Goal: Check status: Check status

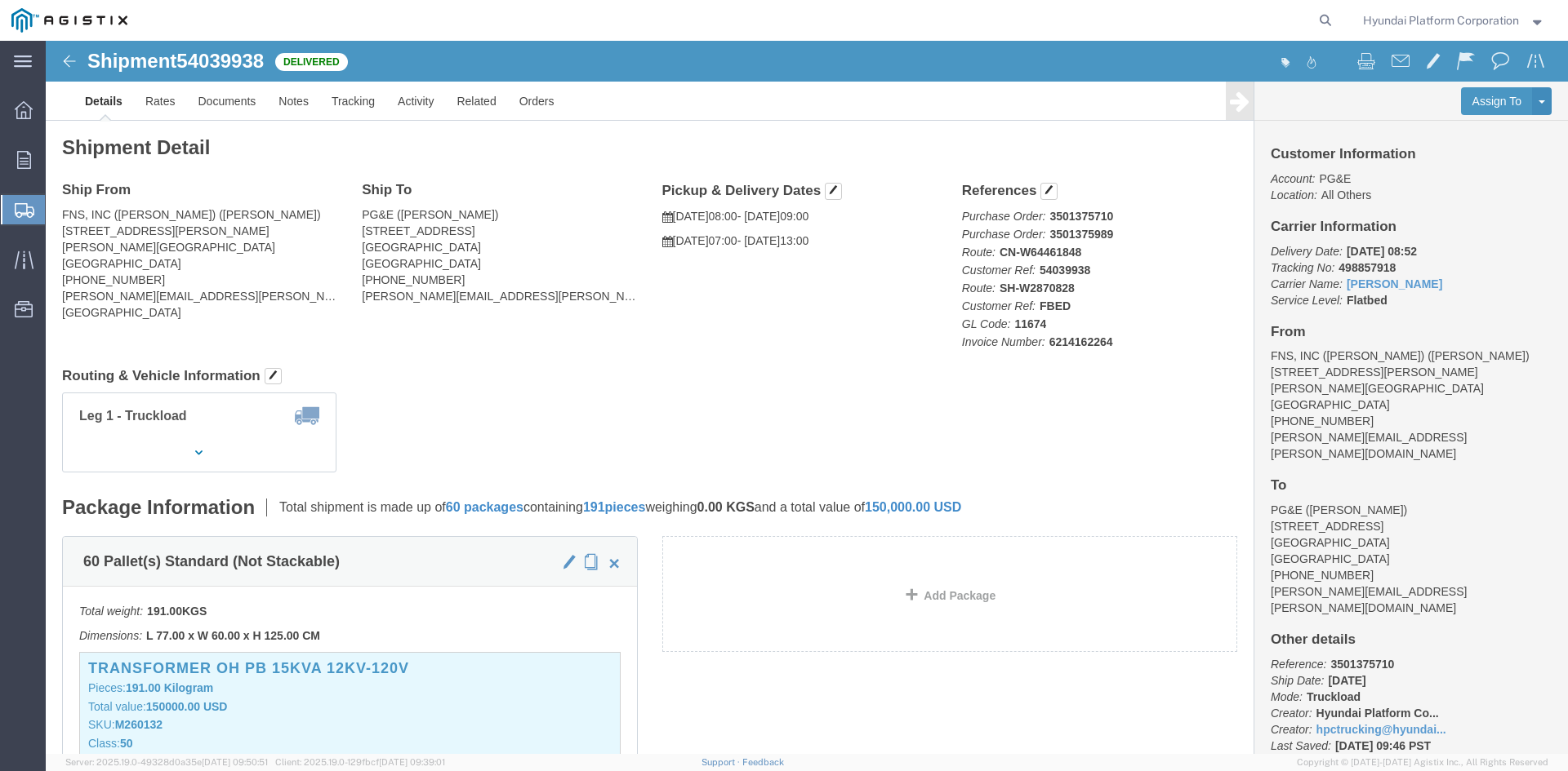
click at [0, 0] on span "Shipment Manager" at bounding box center [0, 0] width 0 height 0
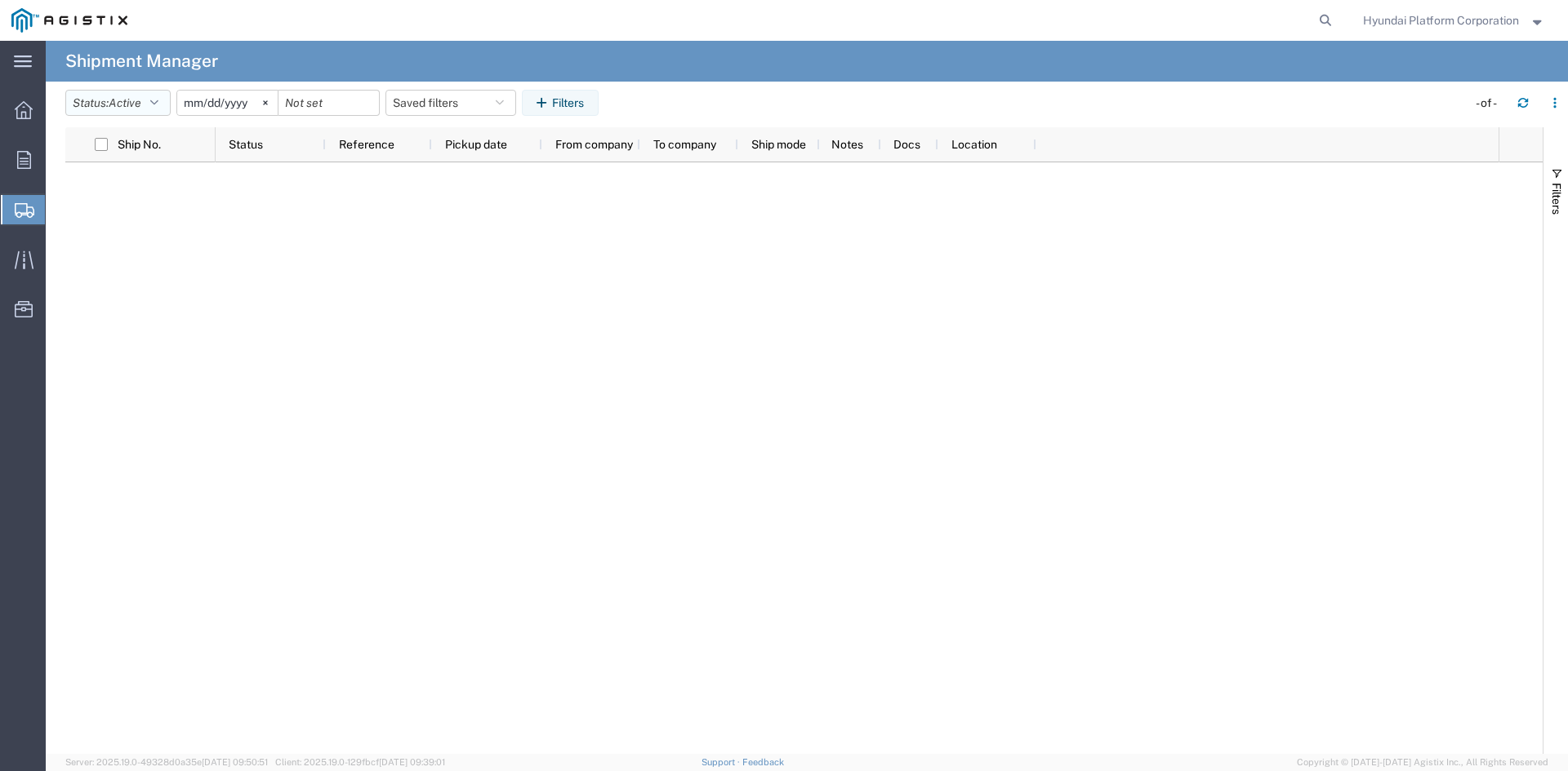
click at [158, 106] on icon "button" at bounding box center [154, 102] width 8 height 11
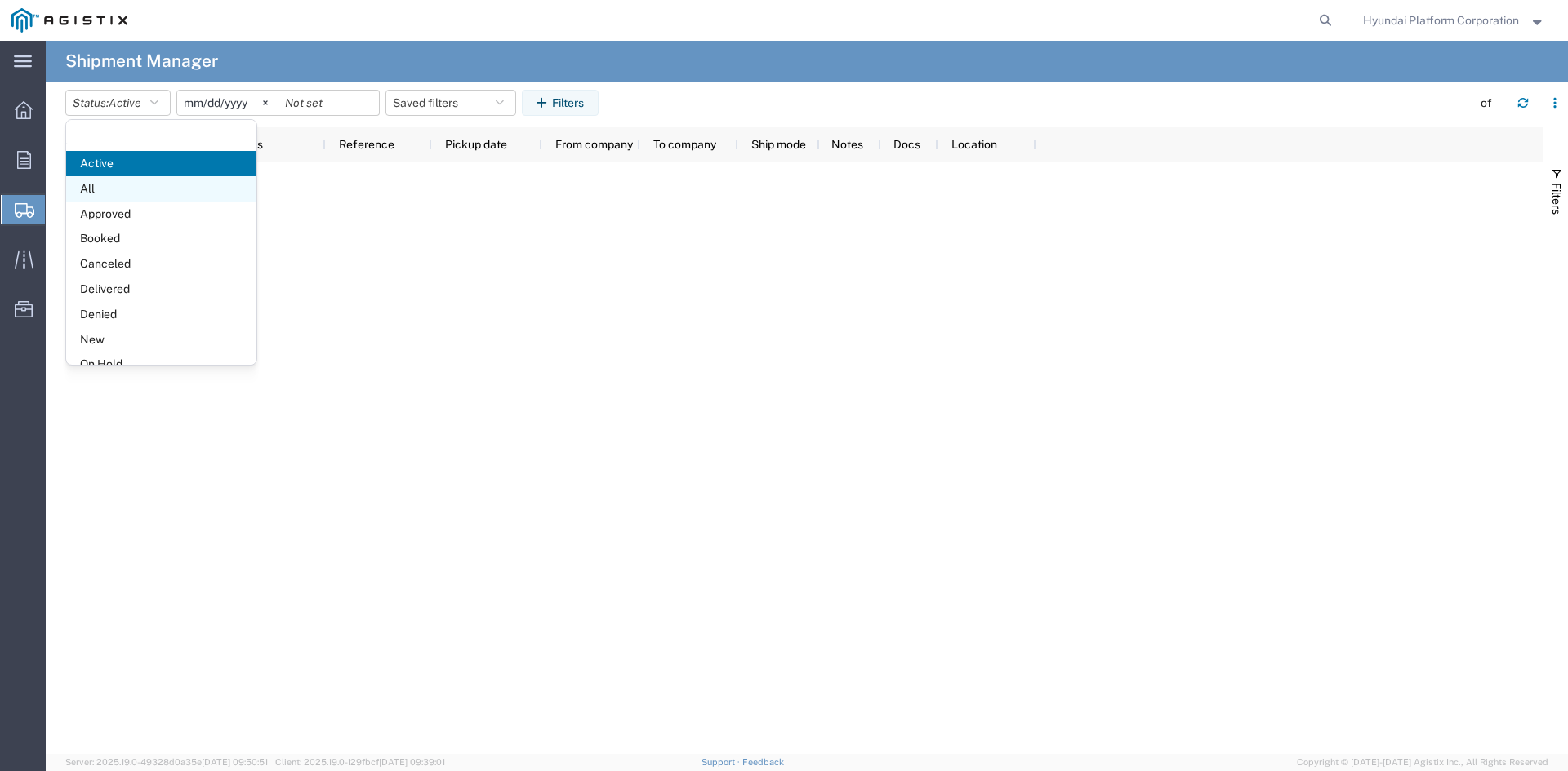
click at [129, 187] on span "All" at bounding box center [161, 189] width 190 height 25
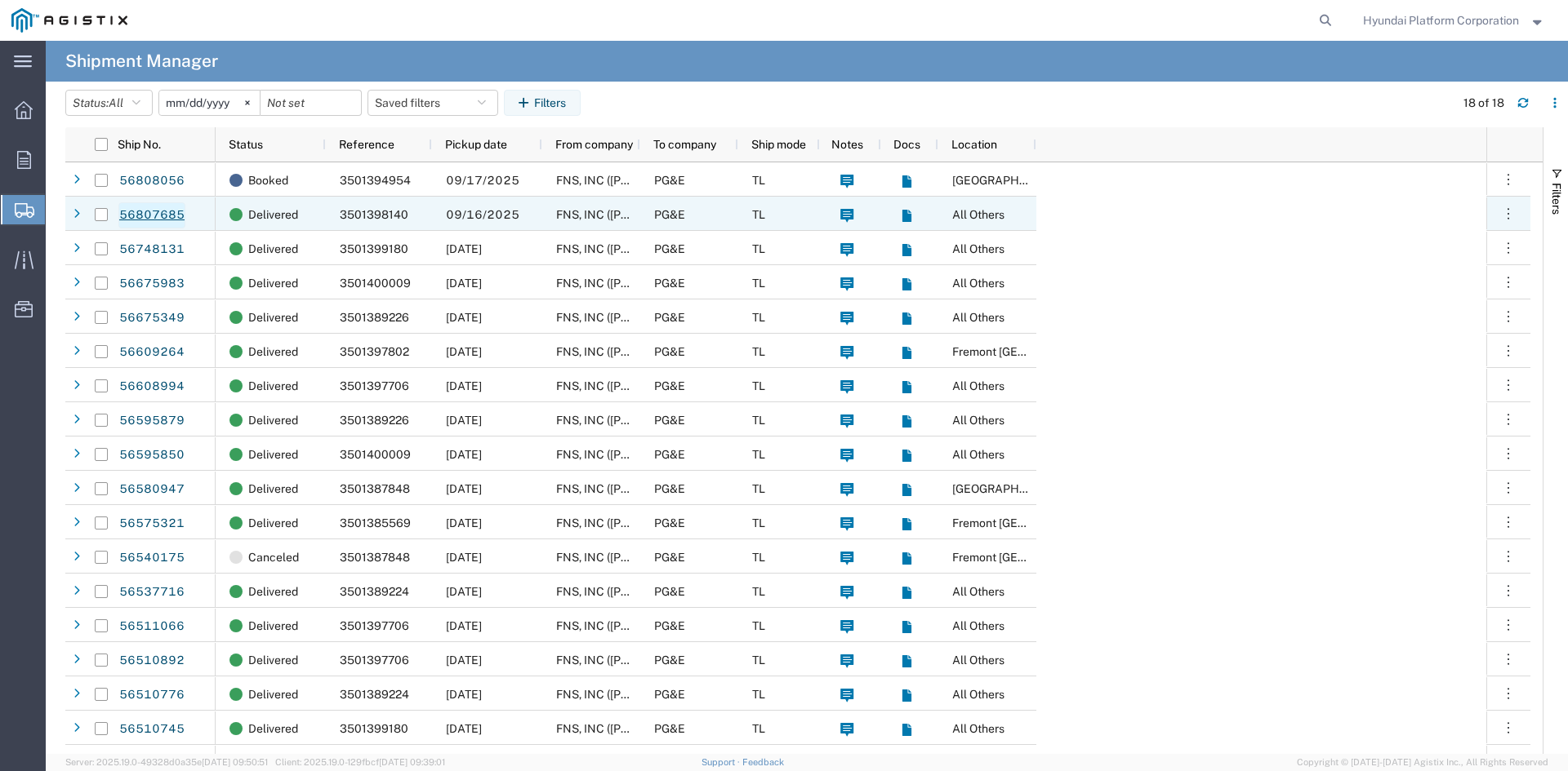
click at [175, 215] on link "56807685" at bounding box center [152, 215] width 67 height 26
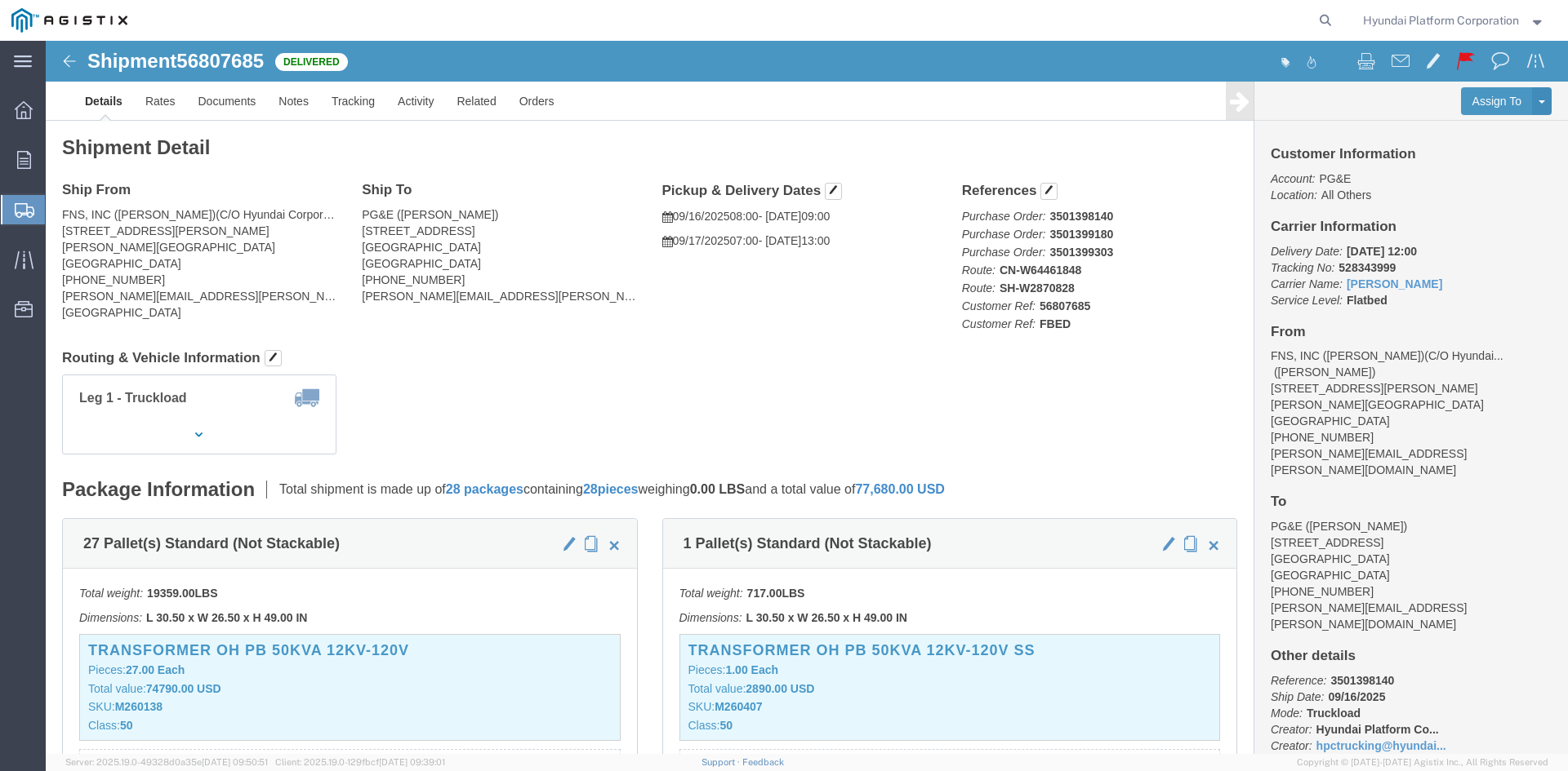
click div "Shipment 56807685 Delivered"
drag, startPoint x: 751, startPoint y: 253, endPoint x: 711, endPoint y: 258, distance: 40.3
click div "Ship From FNS, INC ([PERSON_NAME])(C/O Hyundai Corporation) ([PERSON_NAME]) [ST…"
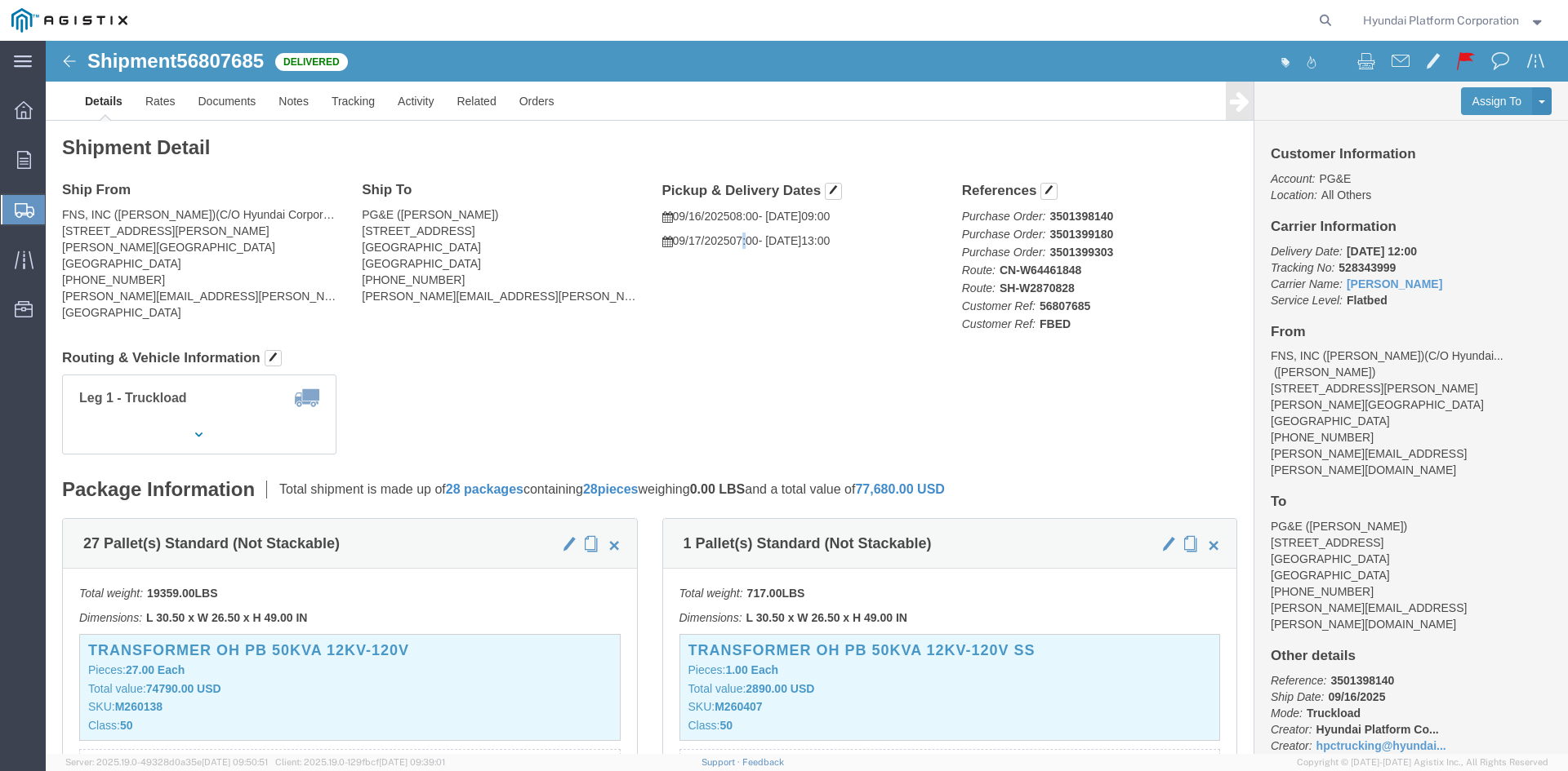
click div "Ship From FNS, INC ([PERSON_NAME])(C/O Hyundai Corporation) ([PERSON_NAME]) [ST…"
click div "Pickup & Delivery Dates [DATE] 08:00 - [DATE] 09:00 [DATE] 07:00 - [DATE] 13:00…"
drag, startPoint x: 790, startPoint y: 213, endPoint x: 776, endPoint y: 220, distance: 15.7
click div "Ship From FNS, INC ([PERSON_NAME])(C/O Hyundai Corporation) ([PERSON_NAME]) [ST…"
drag, startPoint x: 464, startPoint y: 131, endPoint x: 439, endPoint y: 133, distance: 25.1
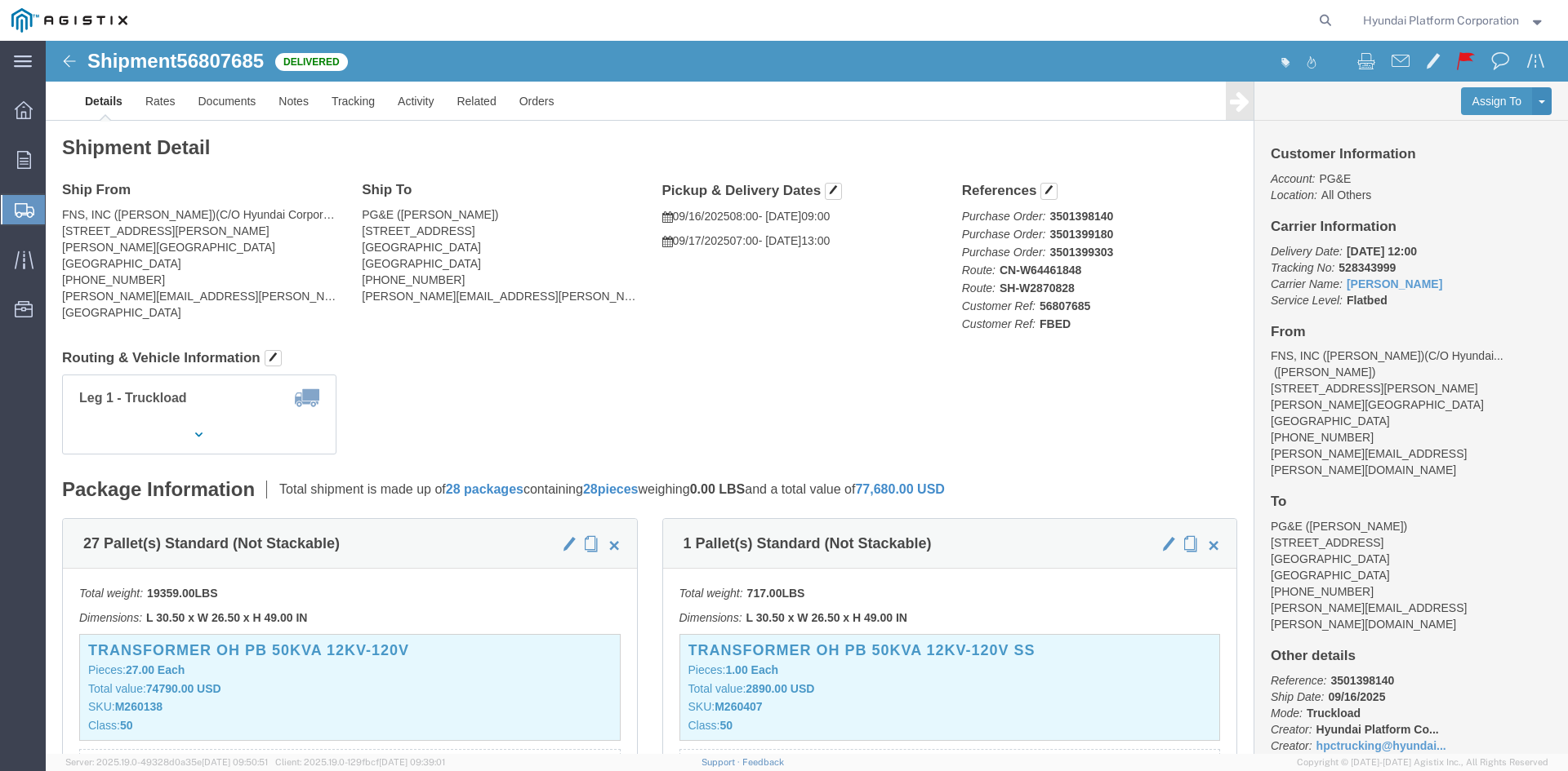
click div "Shipment Detail Ship From FNS, INC ([PERSON_NAME])(C/O Hyundai Corporation) ([P…"
